Goal: Transaction & Acquisition: Purchase product/service

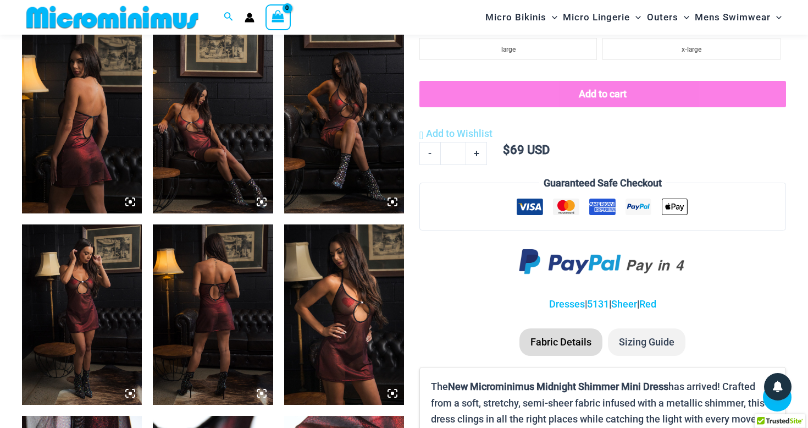
scroll to position [712, 0]
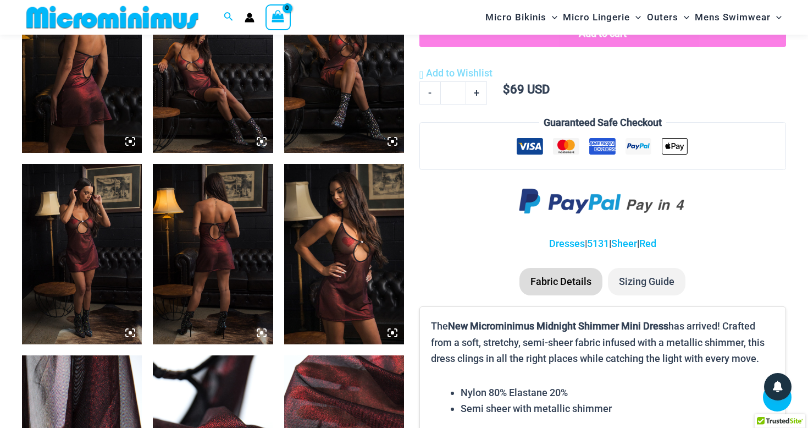
click at [225, 269] on img at bounding box center [213, 254] width 120 height 180
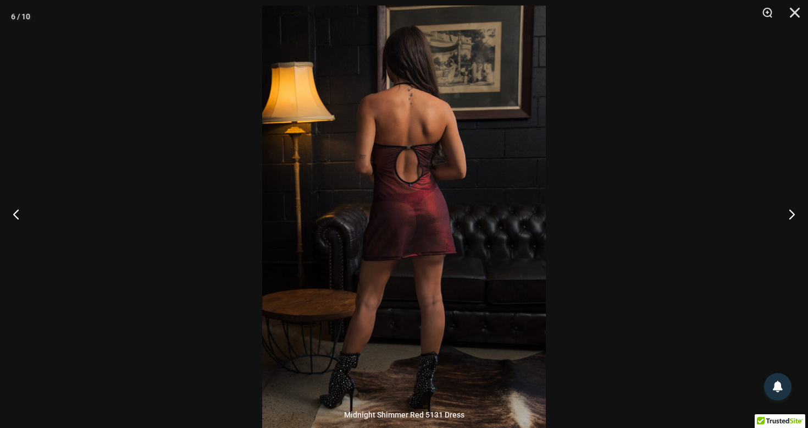
click at [416, 200] on img at bounding box center [404, 217] width 284 height 425
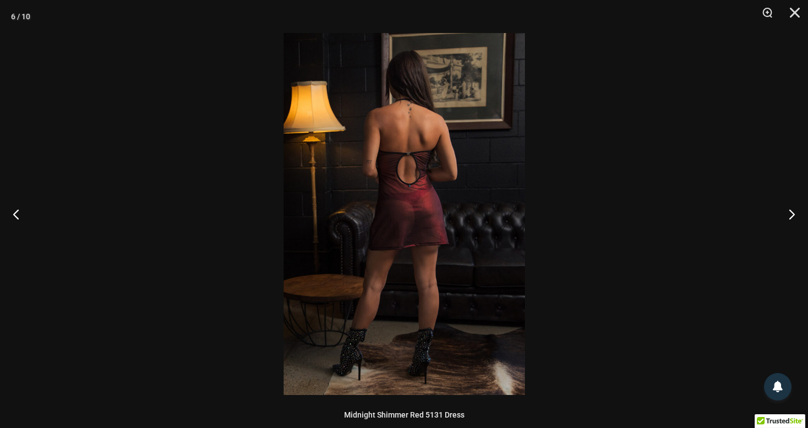
click at [416, 200] on img at bounding box center [404, 214] width 241 height 362
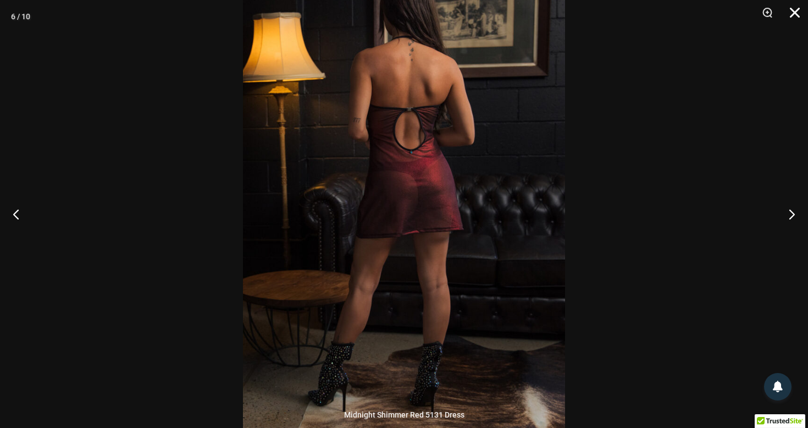
click at [796, 16] on button "Close" at bounding box center [791, 16] width 27 height 33
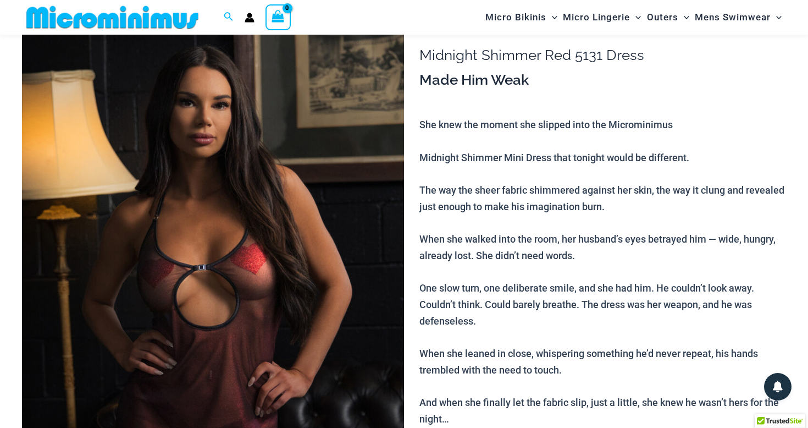
scroll to position [0, 0]
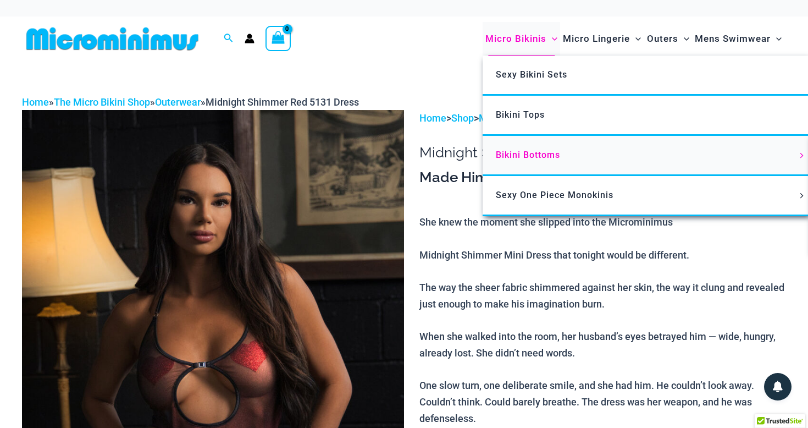
click at [525, 151] on span "Bikini Bottoms" at bounding box center [528, 155] width 64 height 10
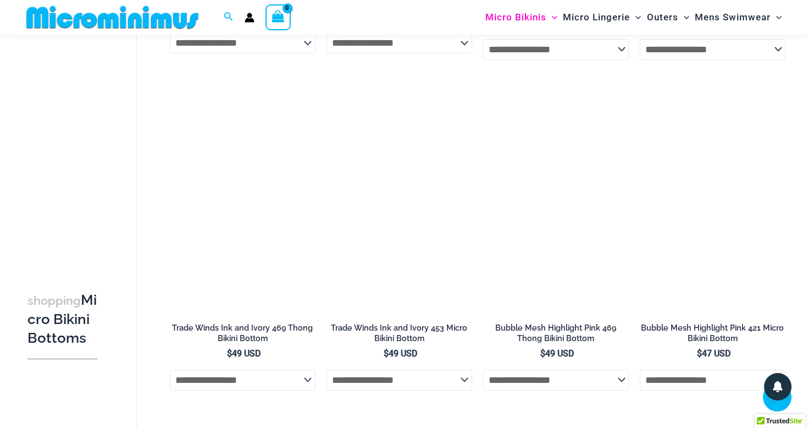
scroll to position [867, 0]
